Goal: Task Accomplishment & Management: Manage account settings

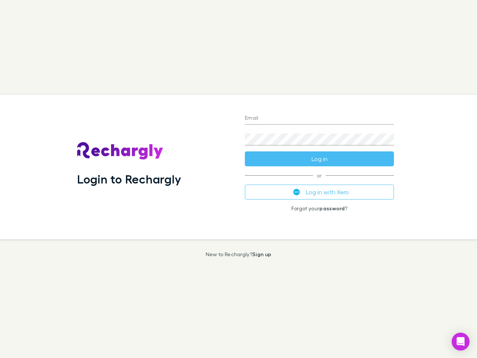
click at [238, 179] on div "Login to Rechargly" at bounding box center [155, 167] width 168 height 145
click at [319, 118] on input "Email" at bounding box center [319, 119] width 149 height 12
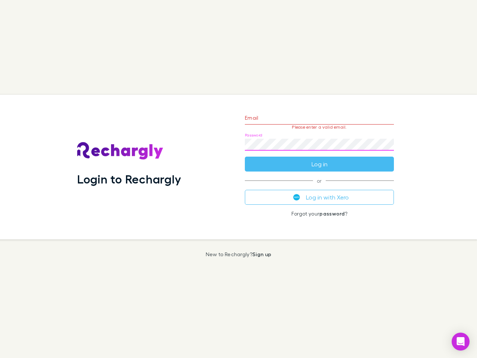
click at [319, 159] on form "Email Please enter a valid email. Password Log in" at bounding box center [319, 139] width 149 height 65
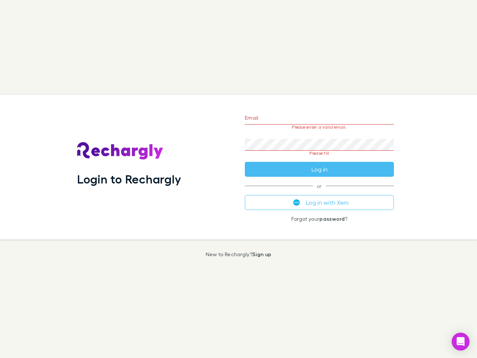
click at [319, 192] on div "Email Please enter a valid email. Password Please fill Log in or Log in with Xe…" at bounding box center [319, 167] width 161 height 145
click at [460, 341] on icon "Open Intercom Messenger" at bounding box center [461, 341] width 8 height 9
